Goal: Task Accomplishment & Management: Use online tool/utility

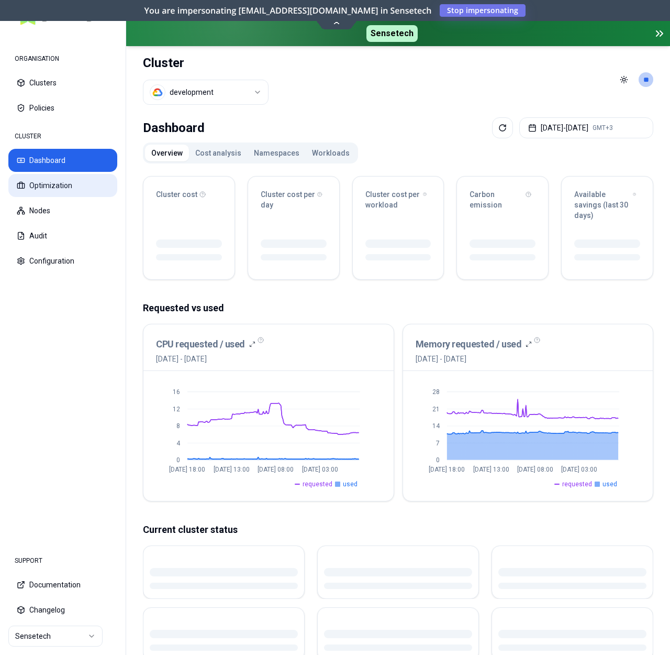
click at [59, 186] on button "Optimization" at bounding box center [62, 185] width 109 height 23
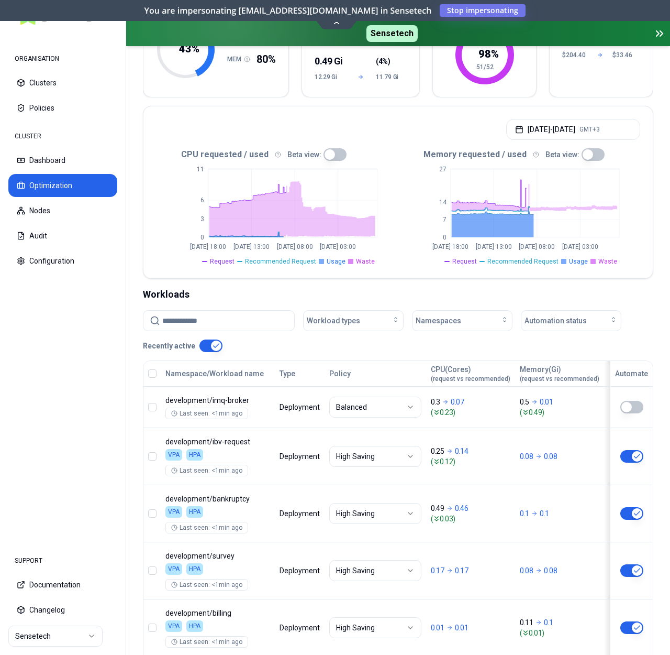
scroll to position [184, 0]
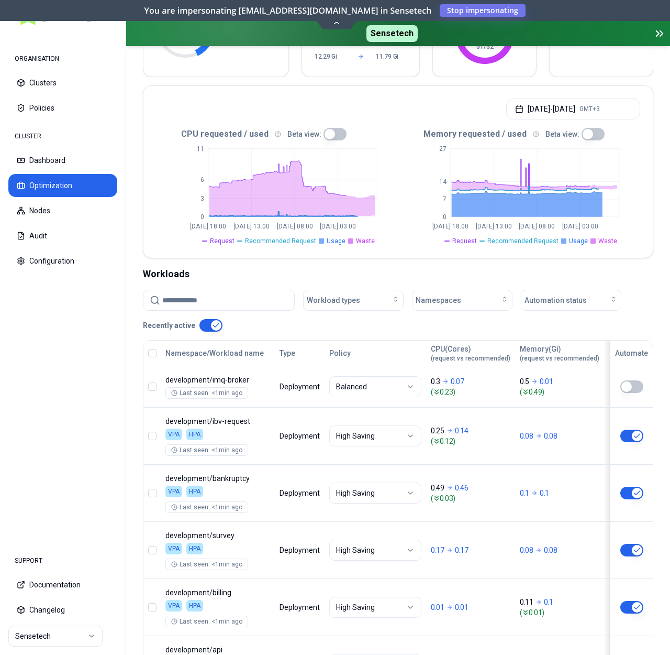
click at [229, 297] on input at bounding box center [225, 300] width 126 height 20
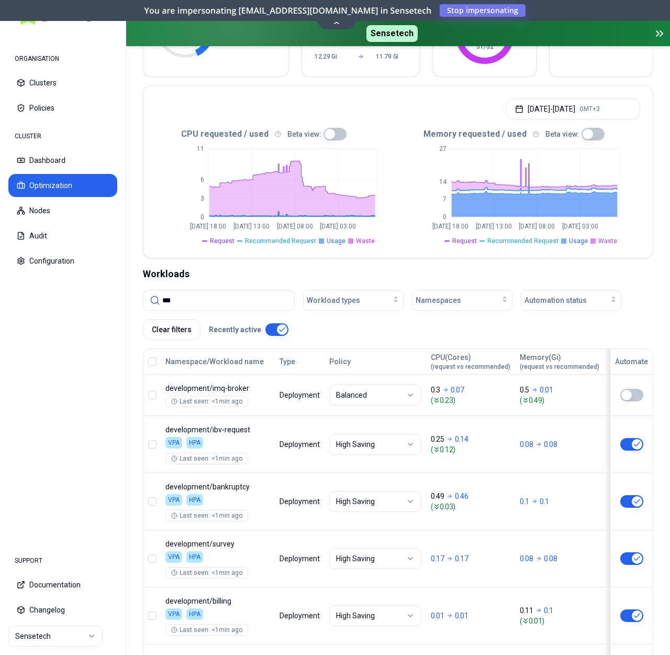
type input "****"
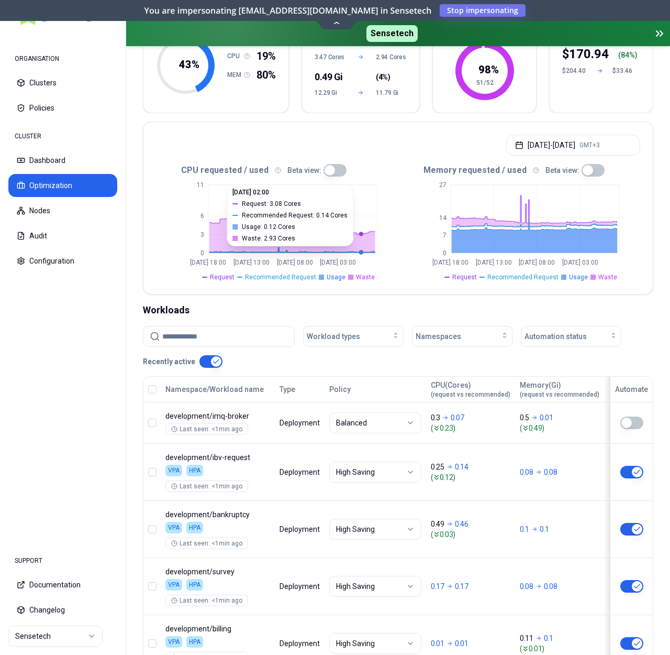
scroll to position [184, 0]
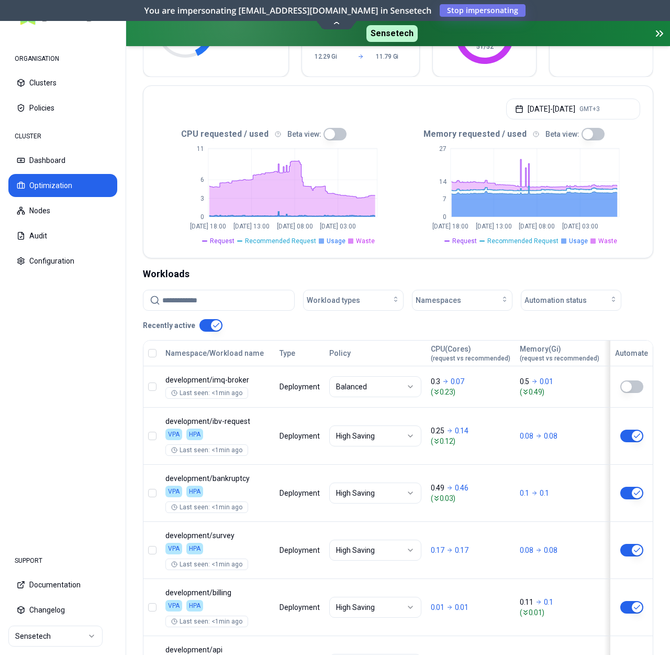
click at [327, 132] on button "button" at bounding box center [335, 134] width 23 height 13
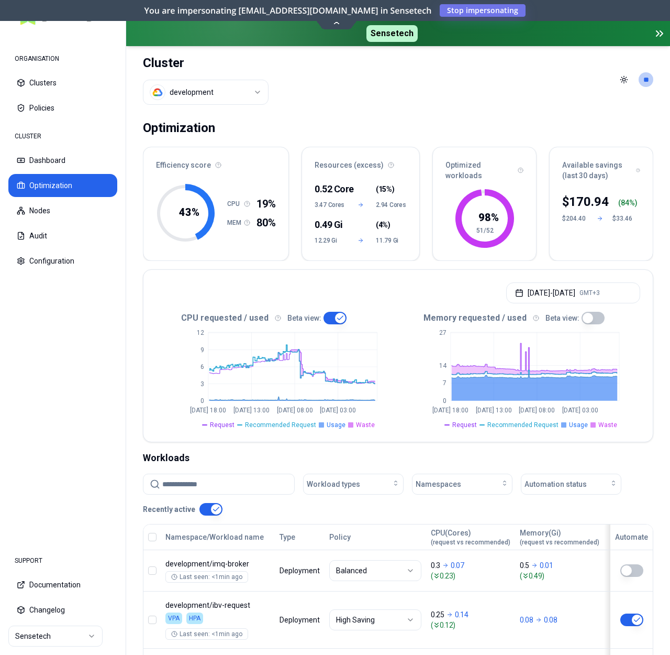
type button "on"
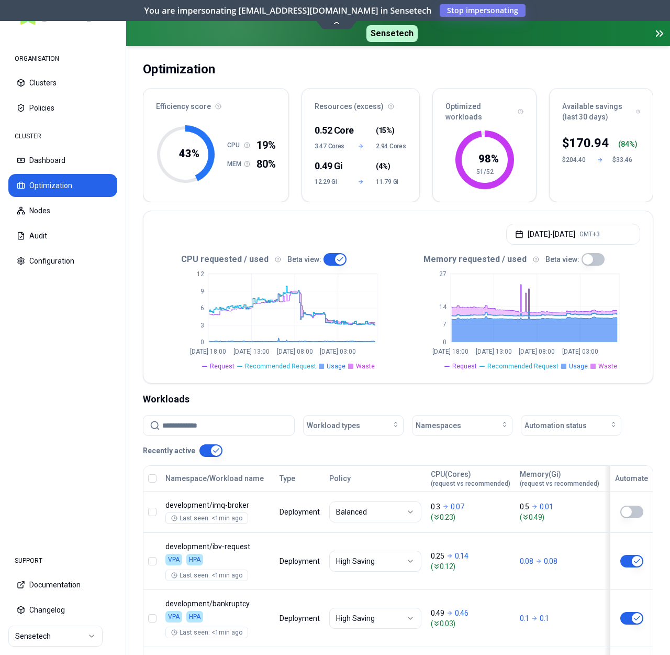
scroll to position [192, 0]
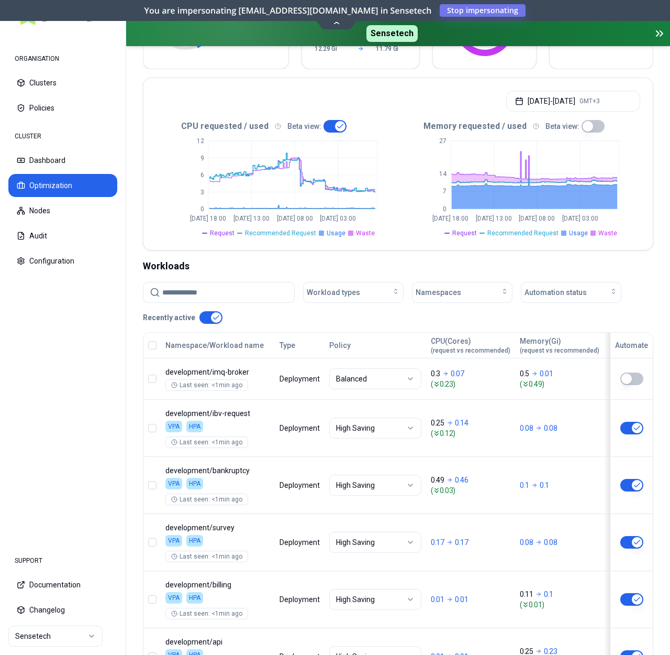
click at [200, 290] on input at bounding box center [225, 292] width 126 height 20
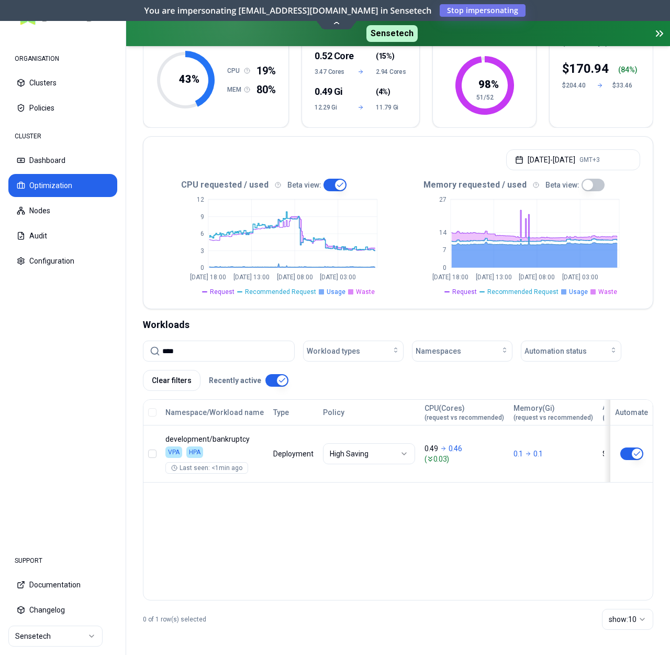
scroll to position [133, 0]
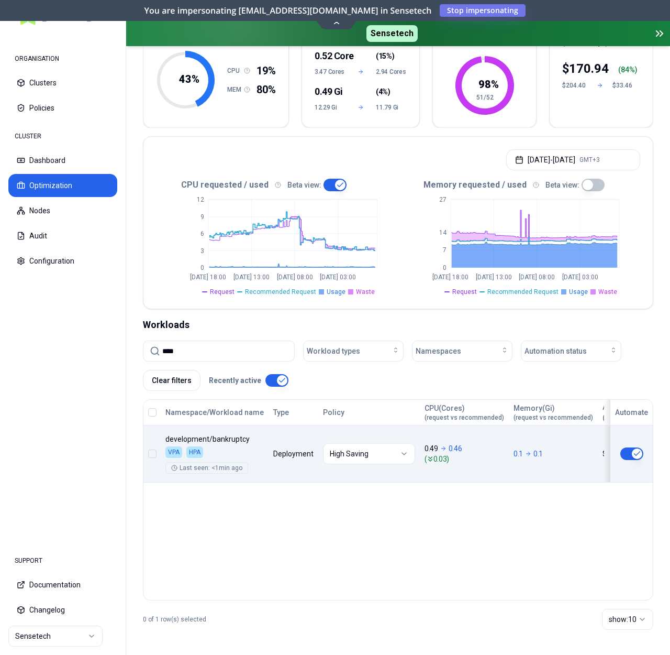
type input "****"
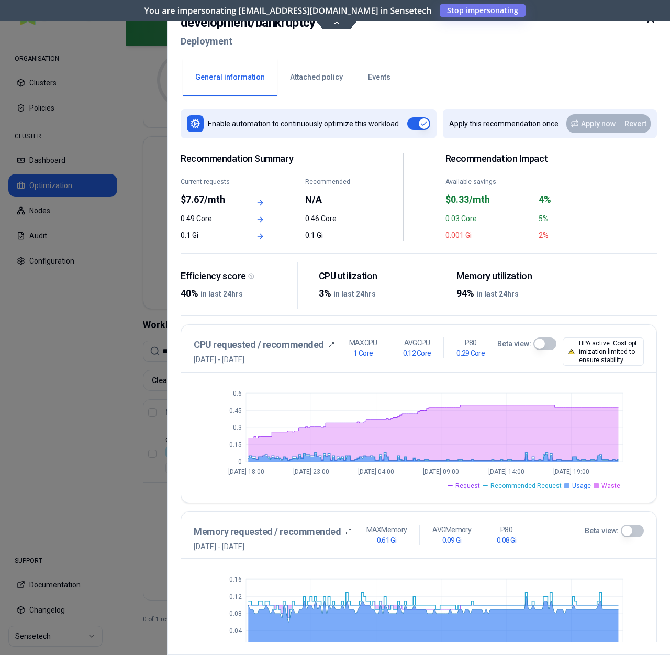
click at [316, 69] on button "Attached policy" at bounding box center [317, 77] width 78 height 37
